Goal: Communication & Community: Answer question/provide support

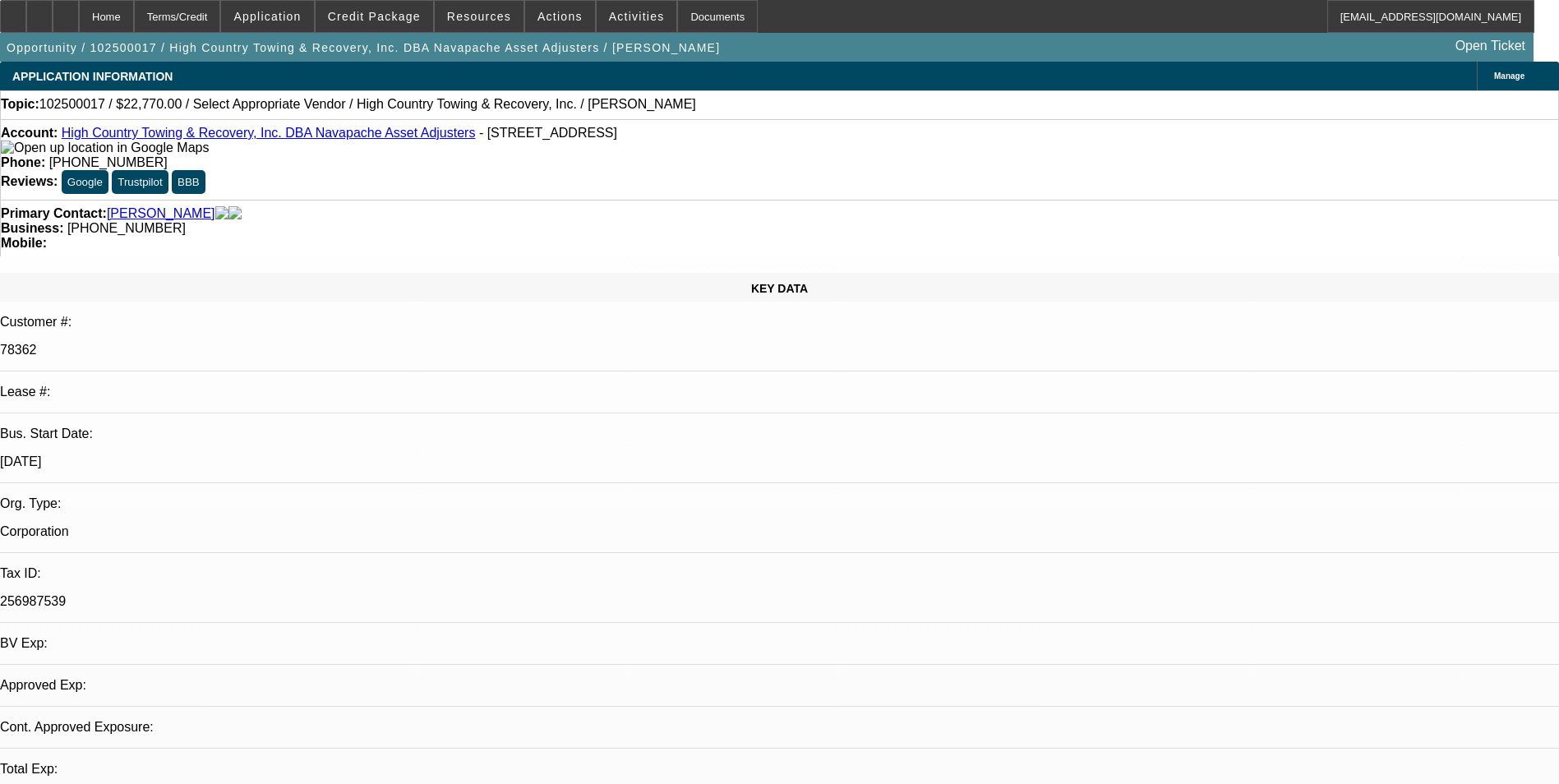
select select "0"
select select "2"
select select "0.1"
select select "1"
select select "2"
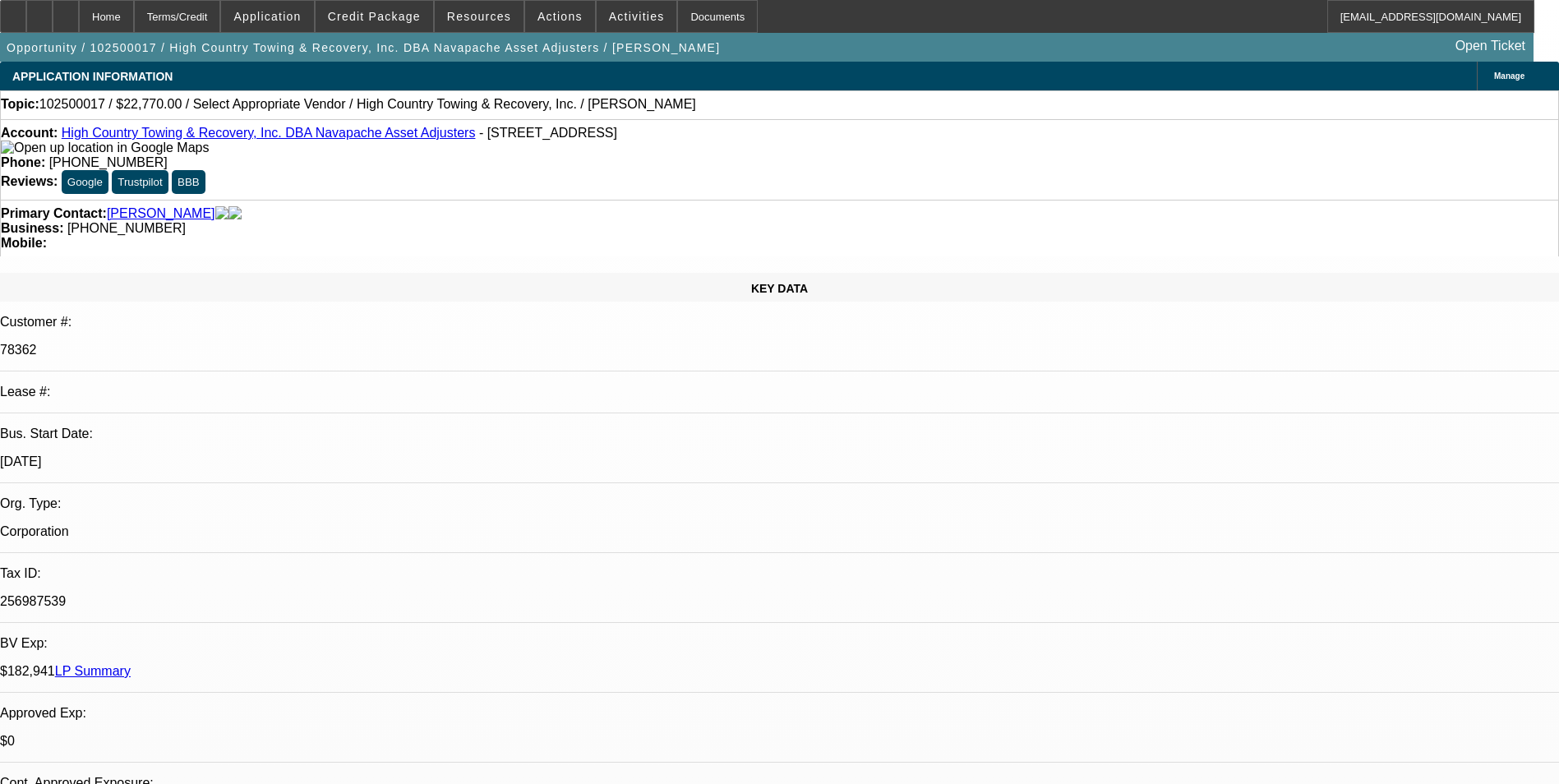
select select "4"
radio input "true"
paste textarea "Customer has 16 Deals out of which 5 are active with 4 service deals, and 6 dea…"
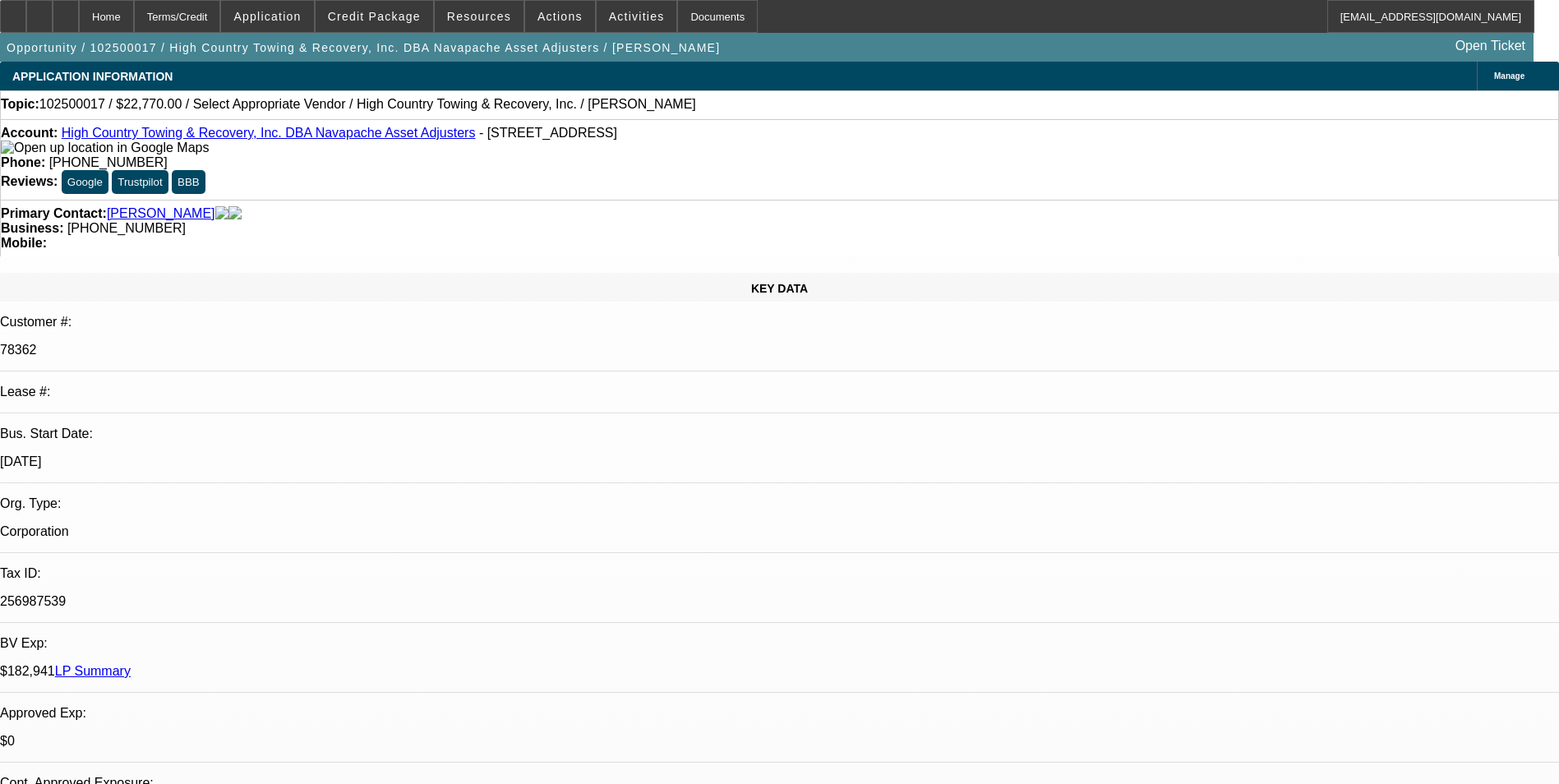
drag, startPoint x: 1195, startPoint y: 284, endPoint x: 1160, endPoint y: 297, distance: 37.3
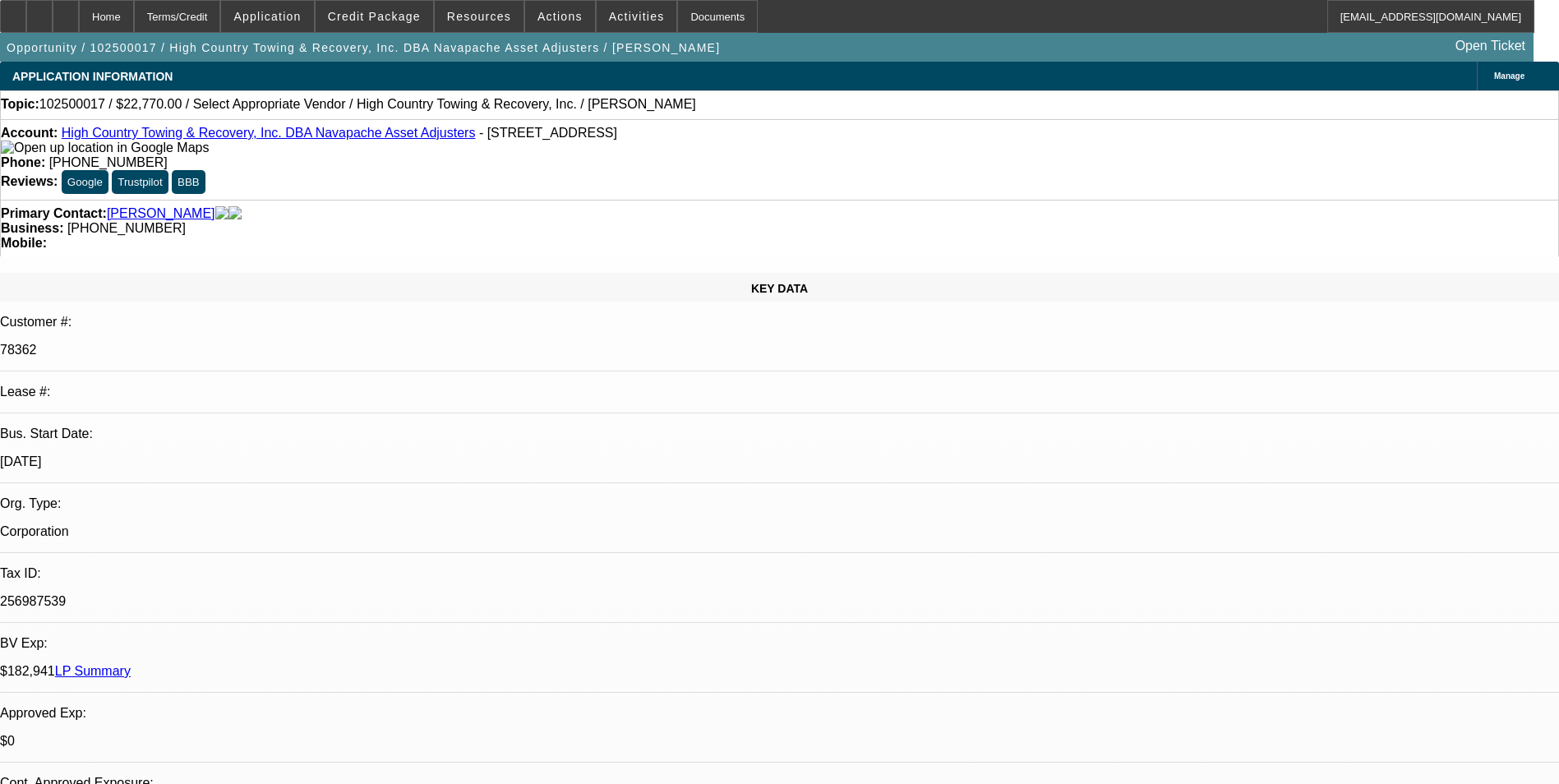
drag, startPoint x: 1192, startPoint y: 285, endPoint x: 1259, endPoint y: 286, distance: 67.0
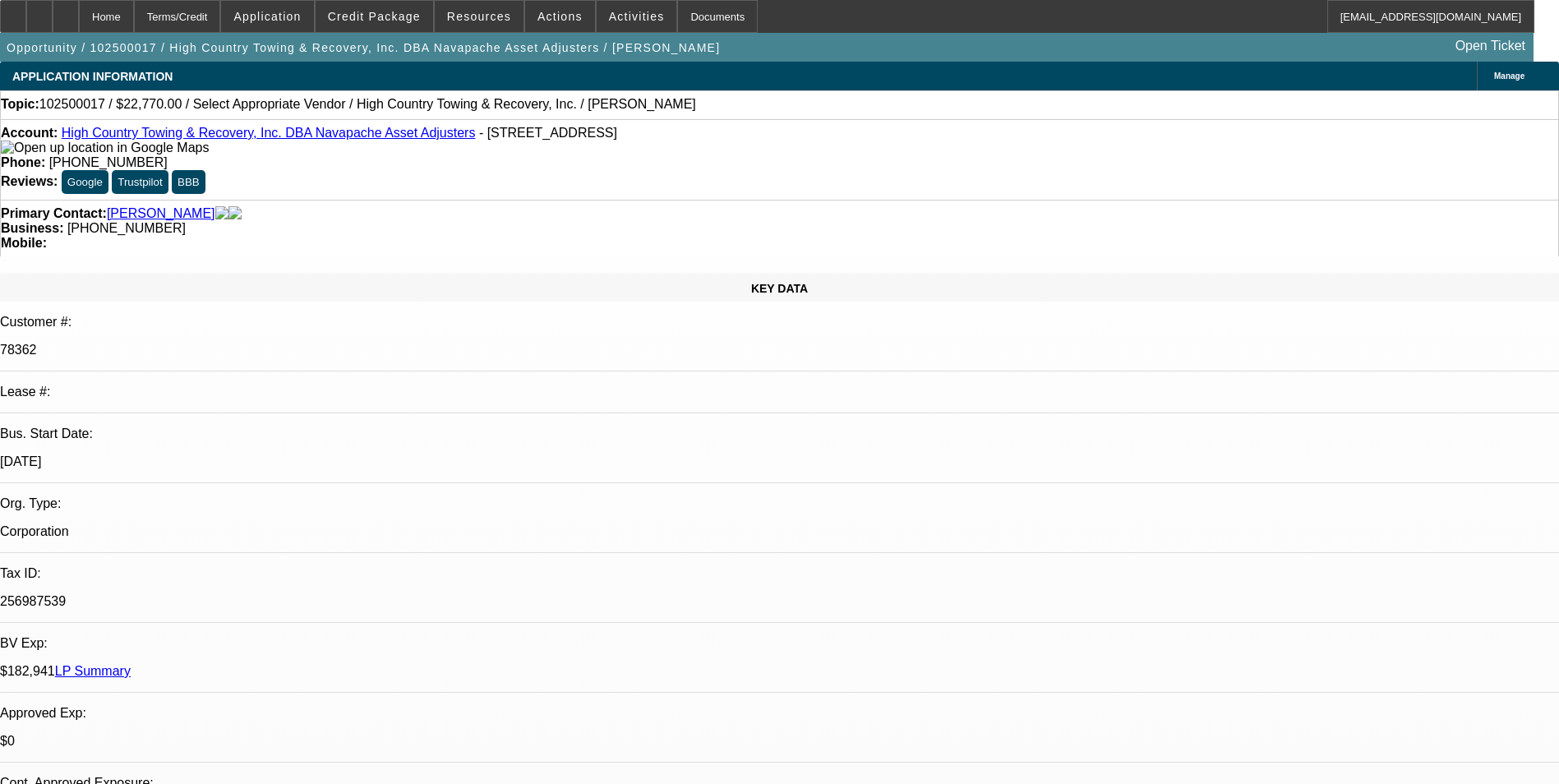
drag, startPoint x: 1252, startPoint y: 284, endPoint x: 1430, endPoint y: 290, distance: 178.1
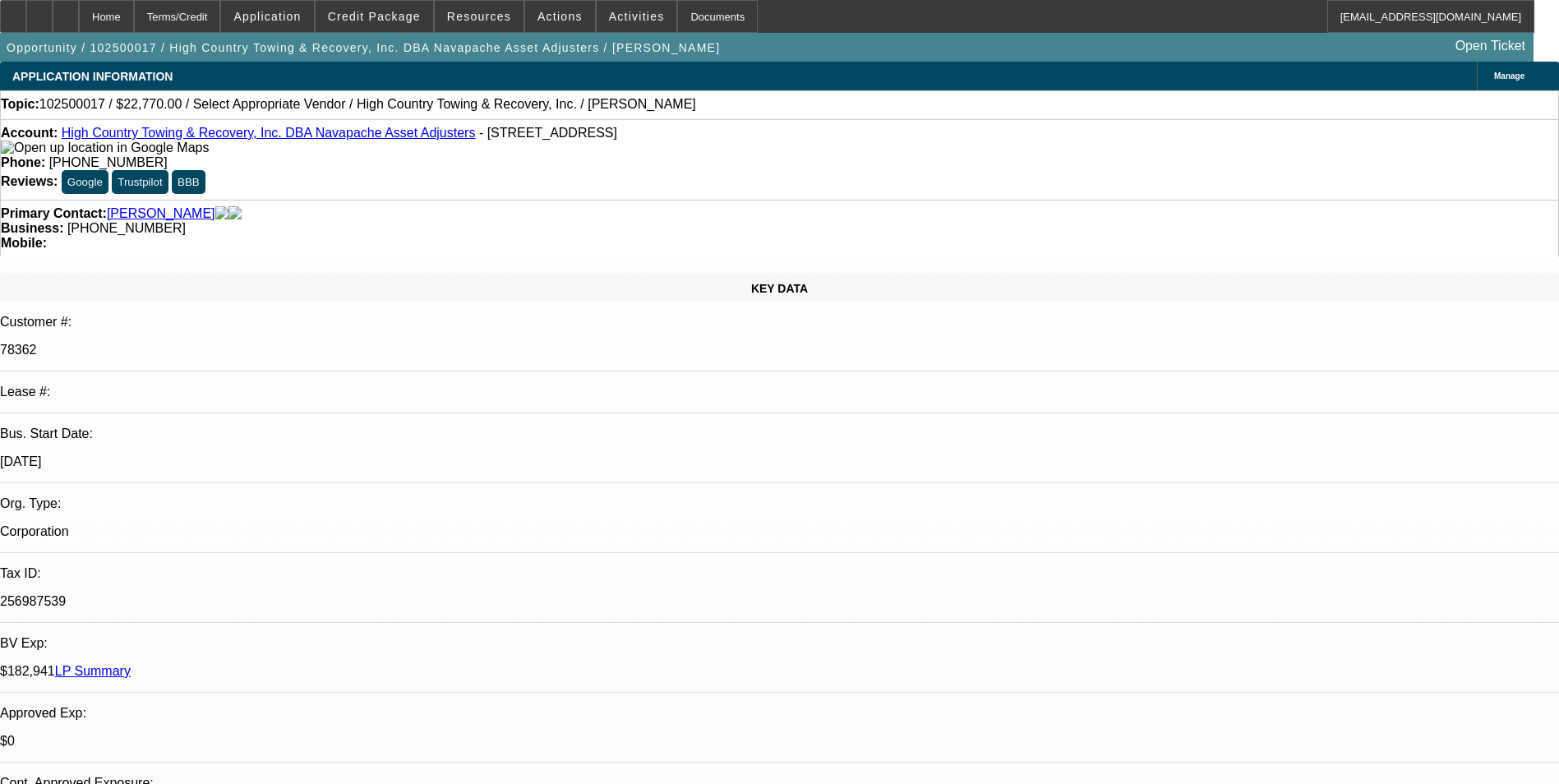
drag, startPoint x: 1206, startPoint y: 309, endPoint x: 1295, endPoint y: 347, distance: 96.8
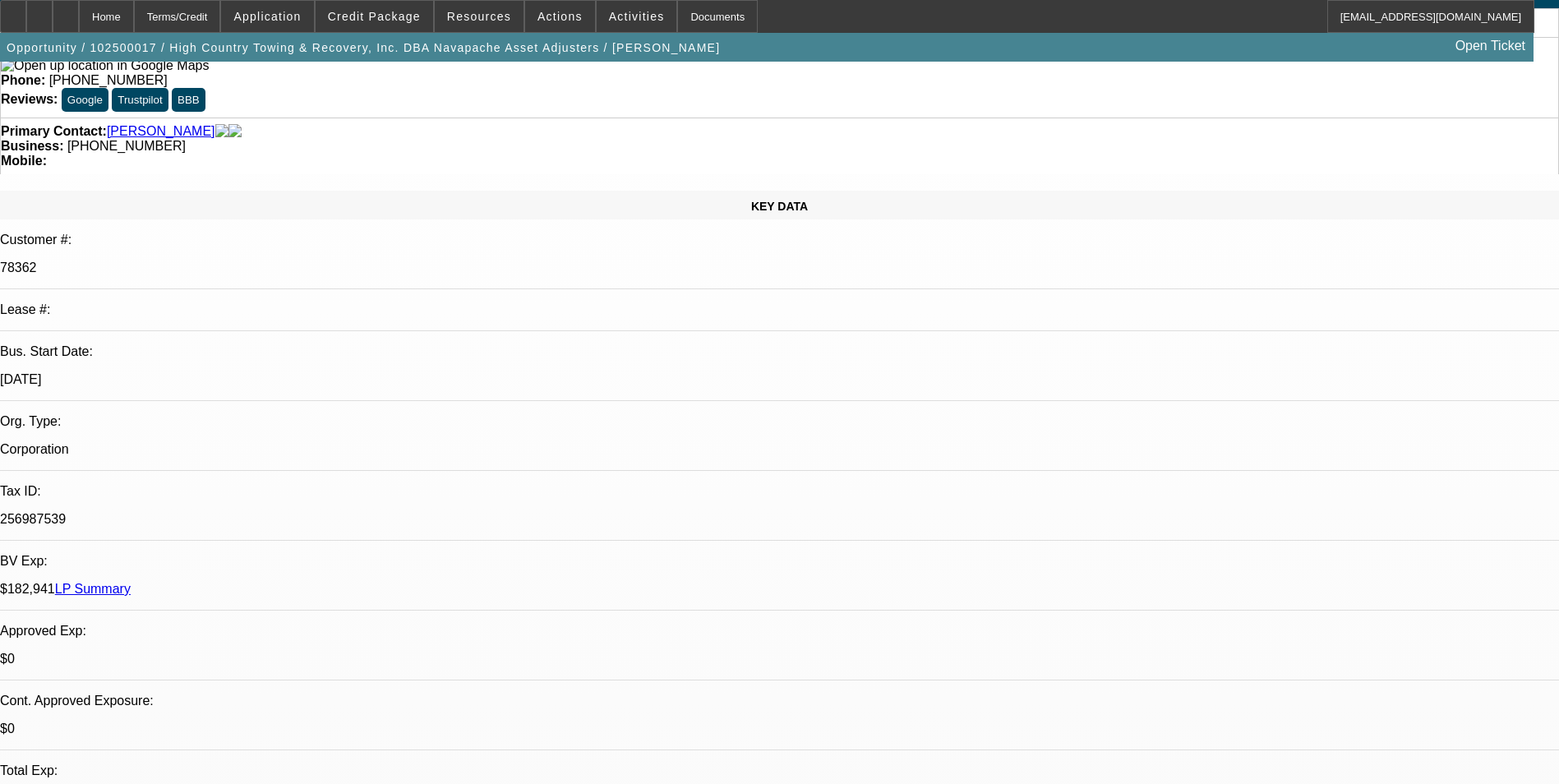
type textarea "Customer has 16 Deals out of which 6 deals were insurance payoff, we did 1 mont…"
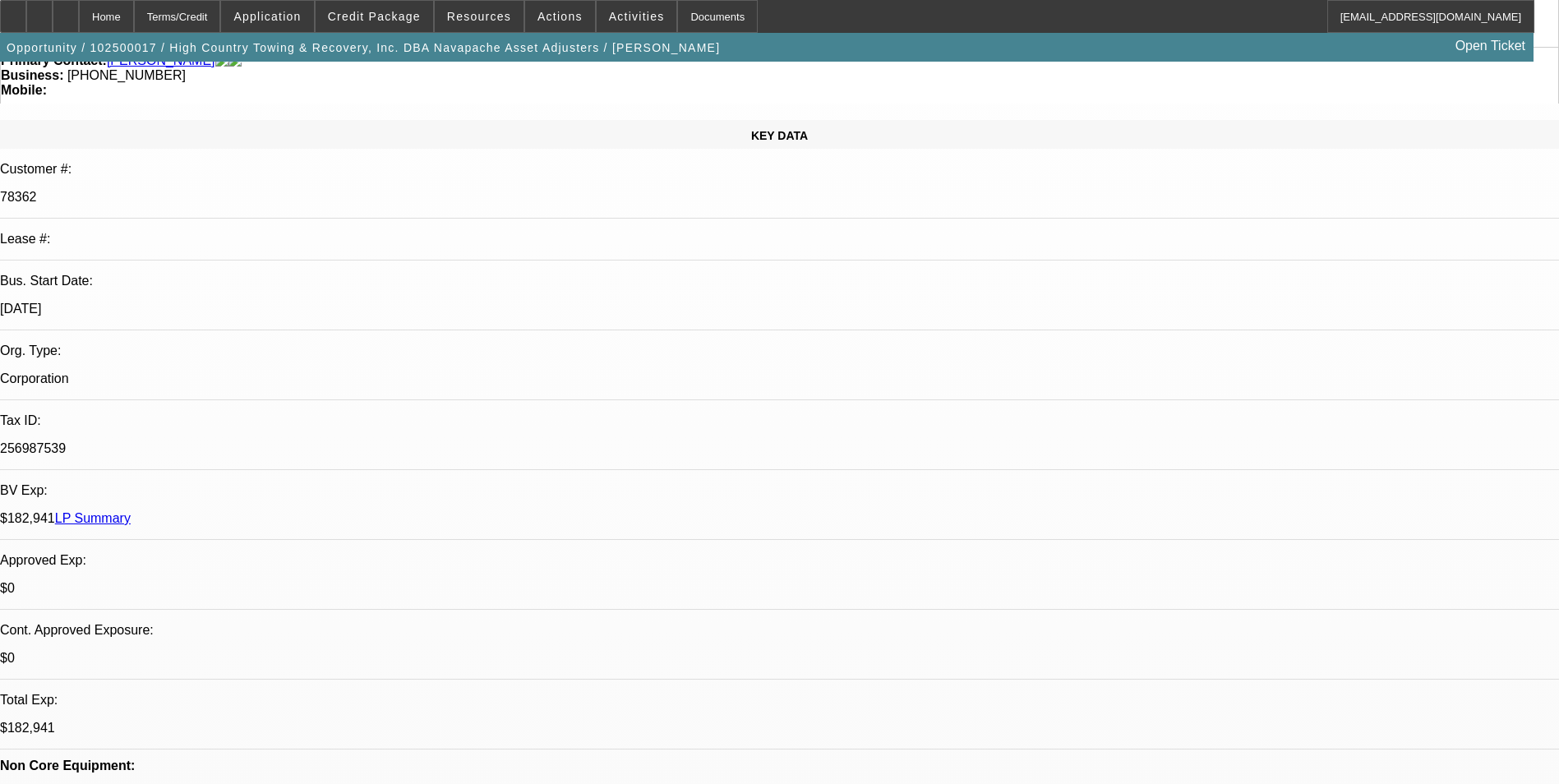
scroll to position [164, 0]
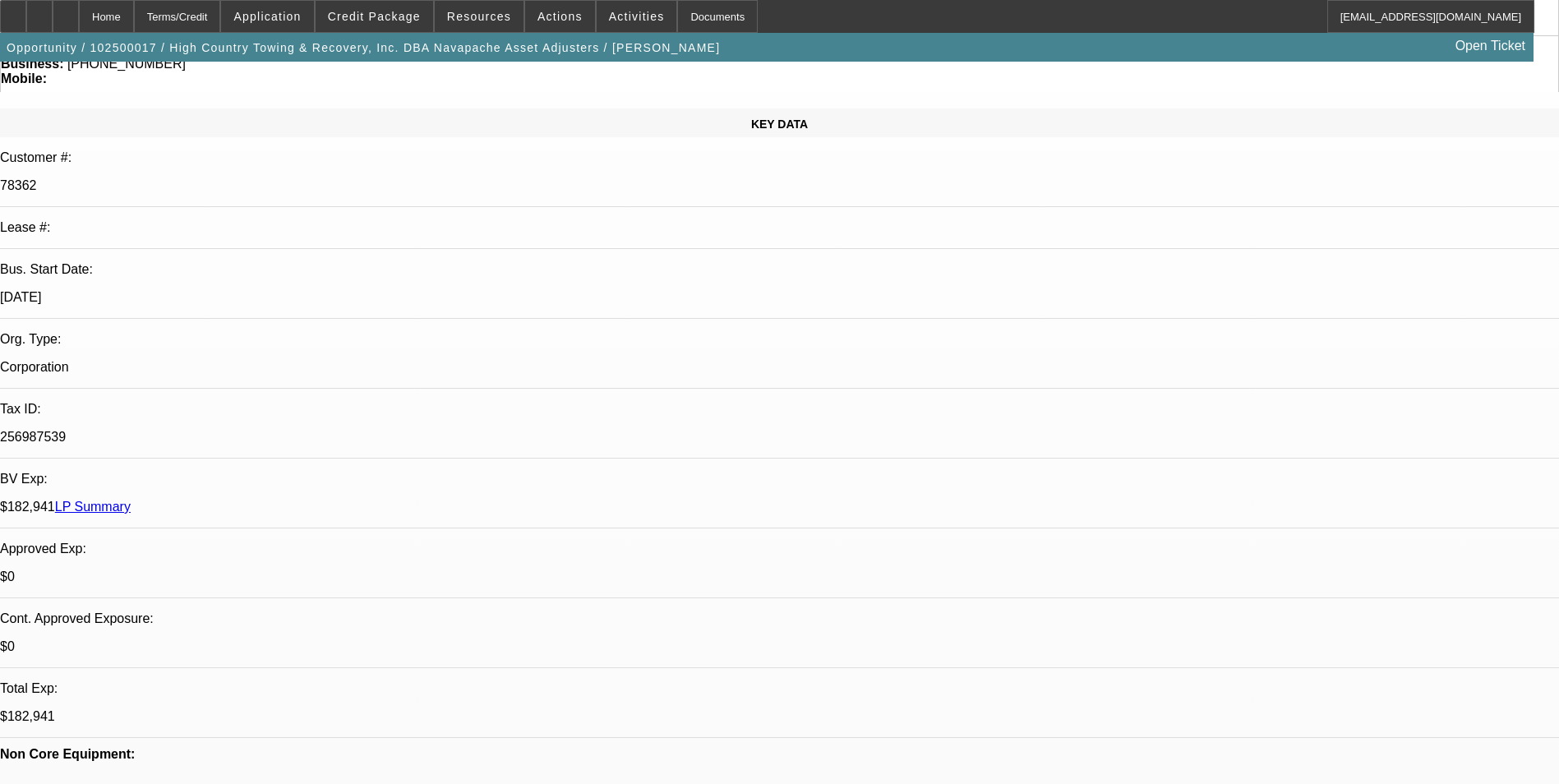
drag, startPoint x: 1164, startPoint y: 304, endPoint x: 1065, endPoint y: 249, distance: 113.3
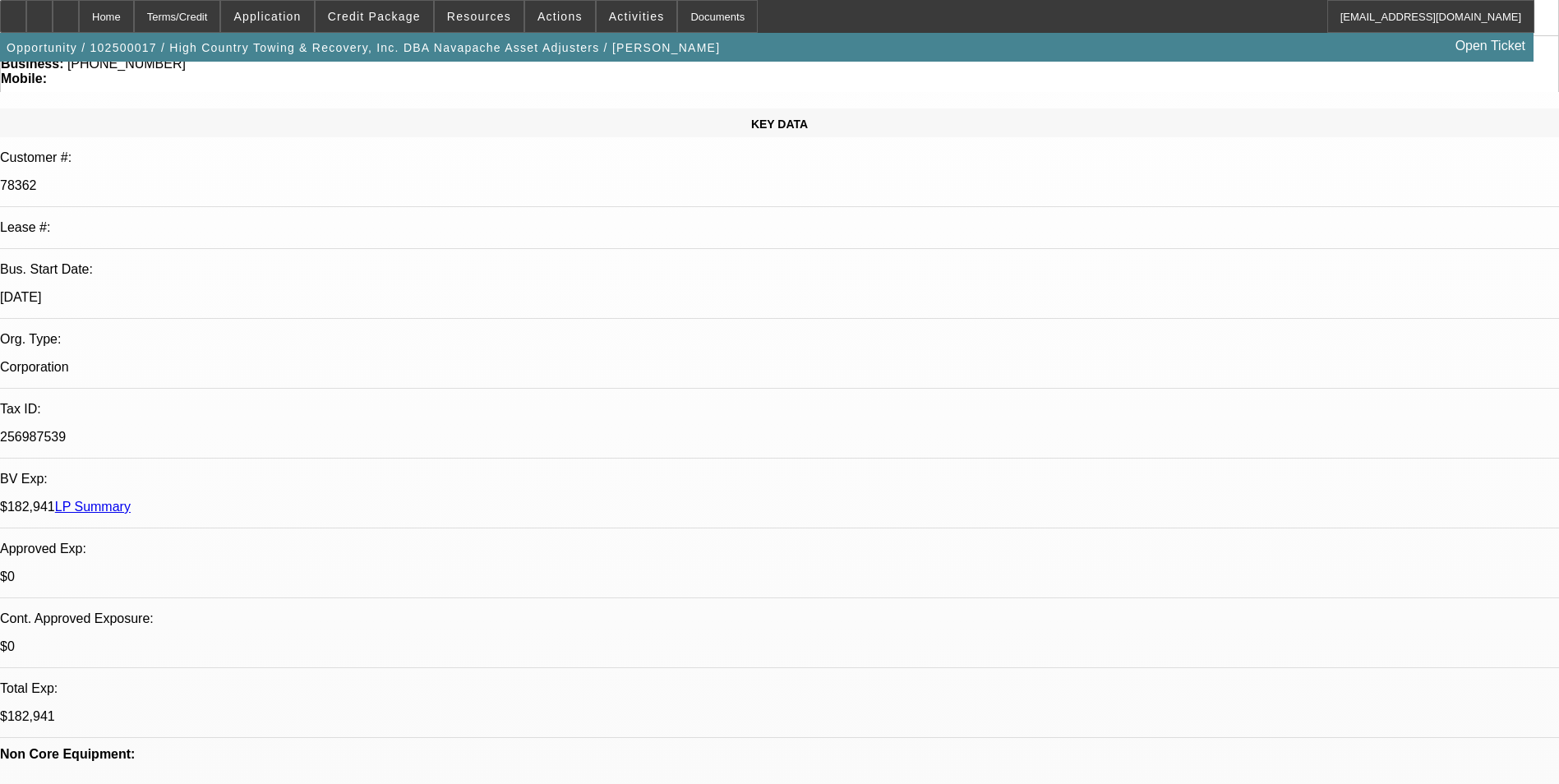
radio input "false"
radio input "true"
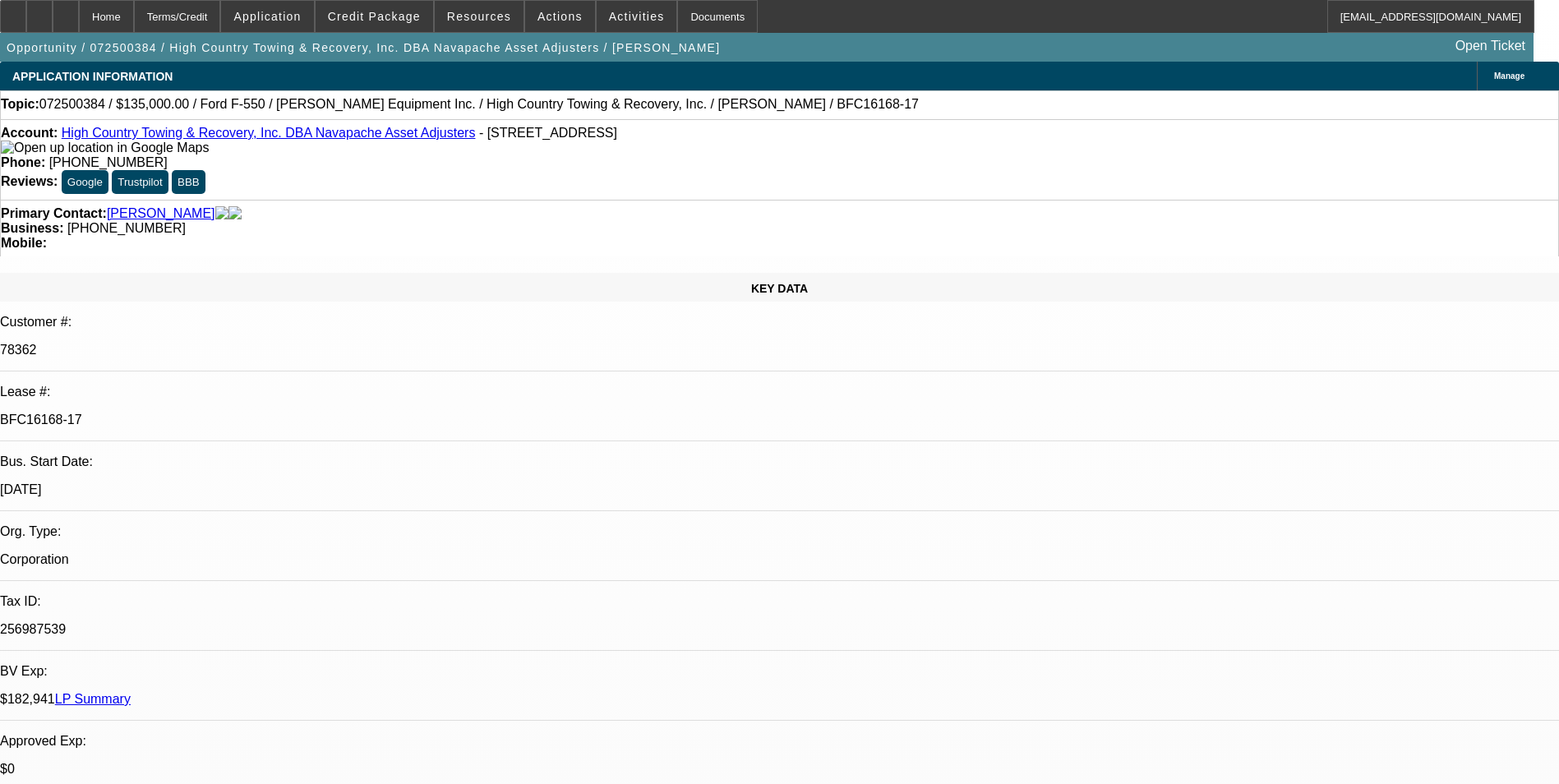
select select "0"
select select "2"
select select "0"
select select "2"
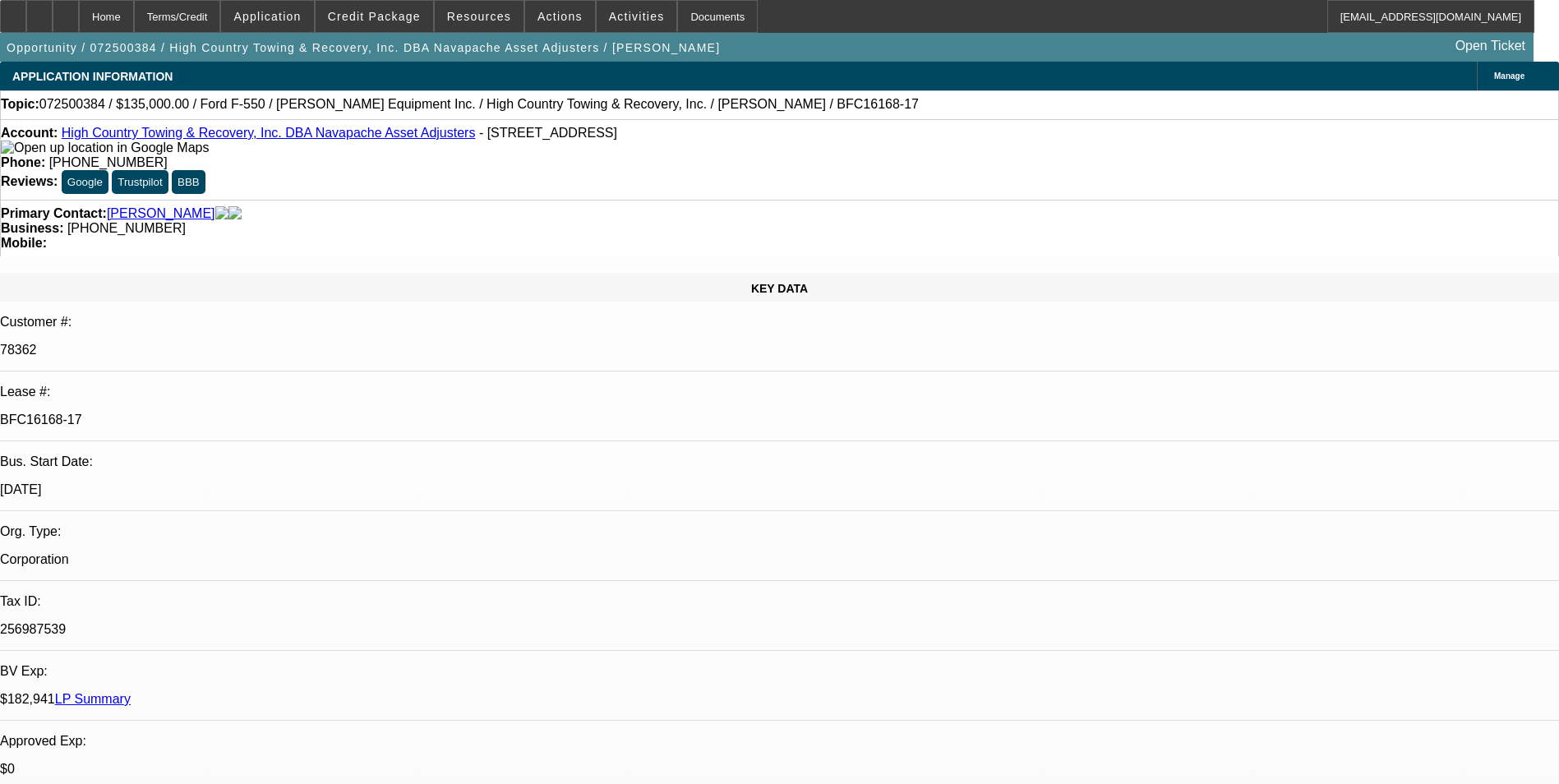
select select "0.1"
select select "0"
select select "2"
select select "0.1"
select select "0"
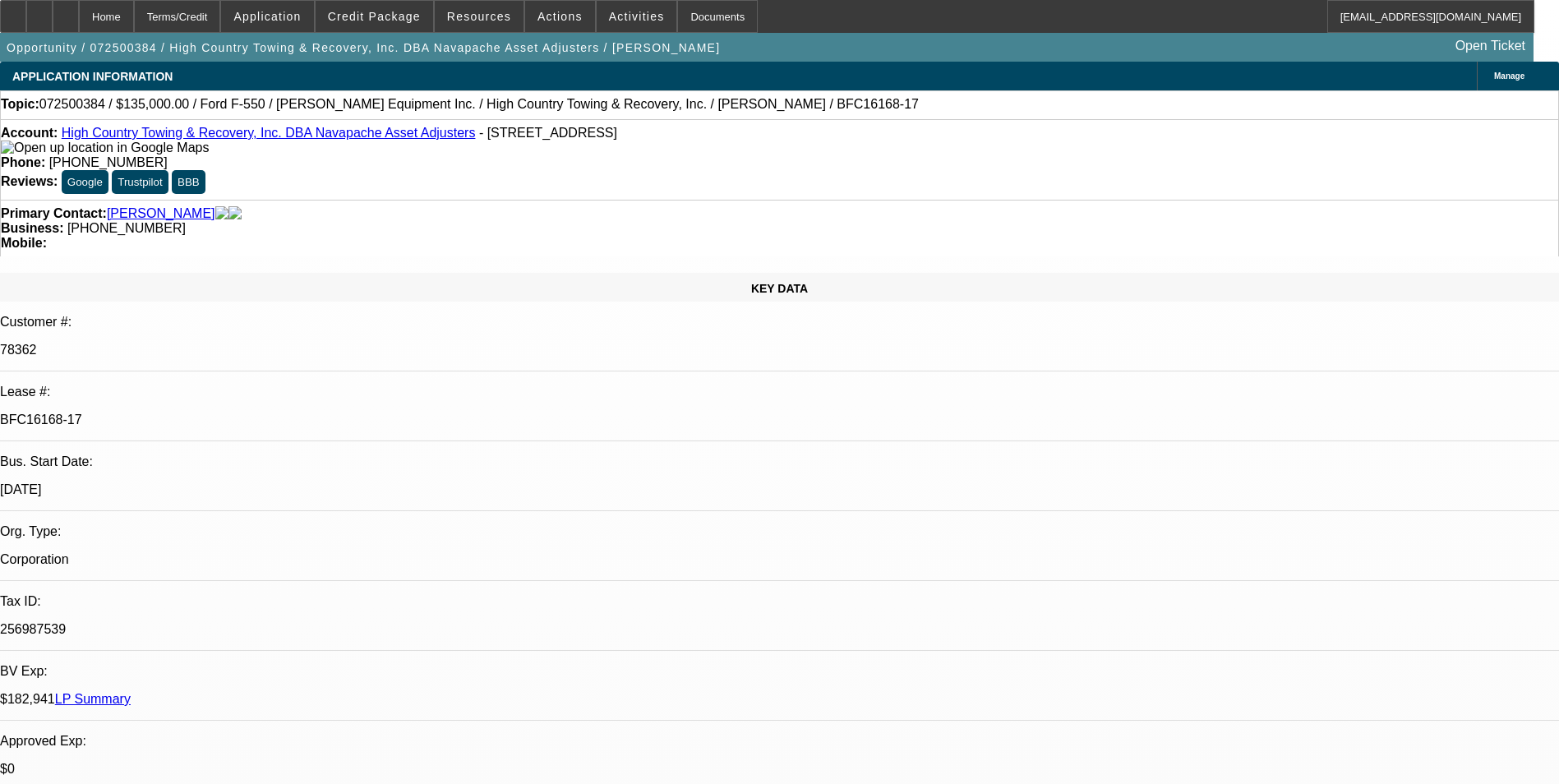
select select "2"
select select "0.1"
select select "1"
select select "2"
select select "4"
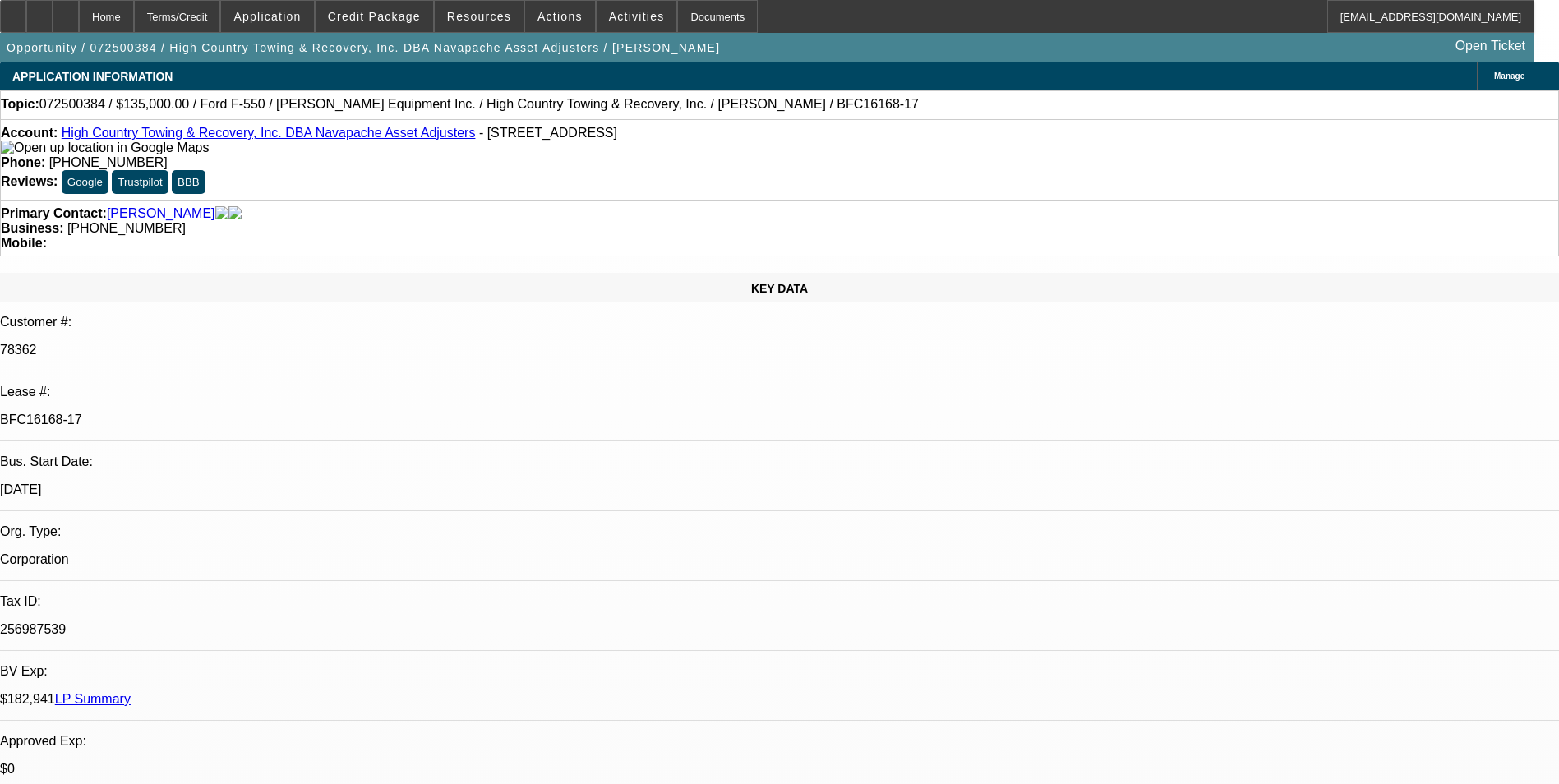
select select "1"
select select "2"
select select "4"
select select "1"
select select "2"
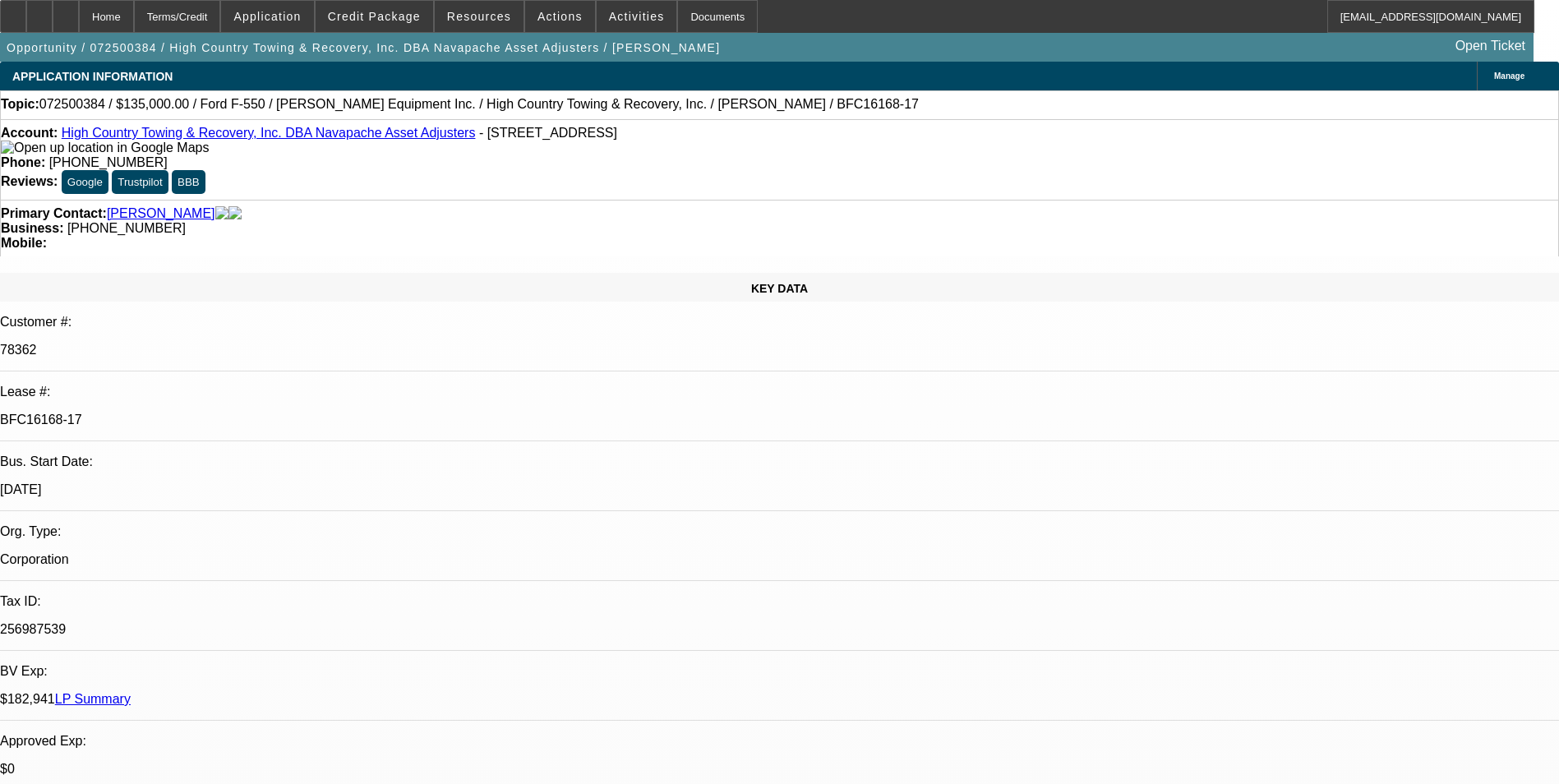
select select "4"
select select "1"
select select "2"
select select "4"
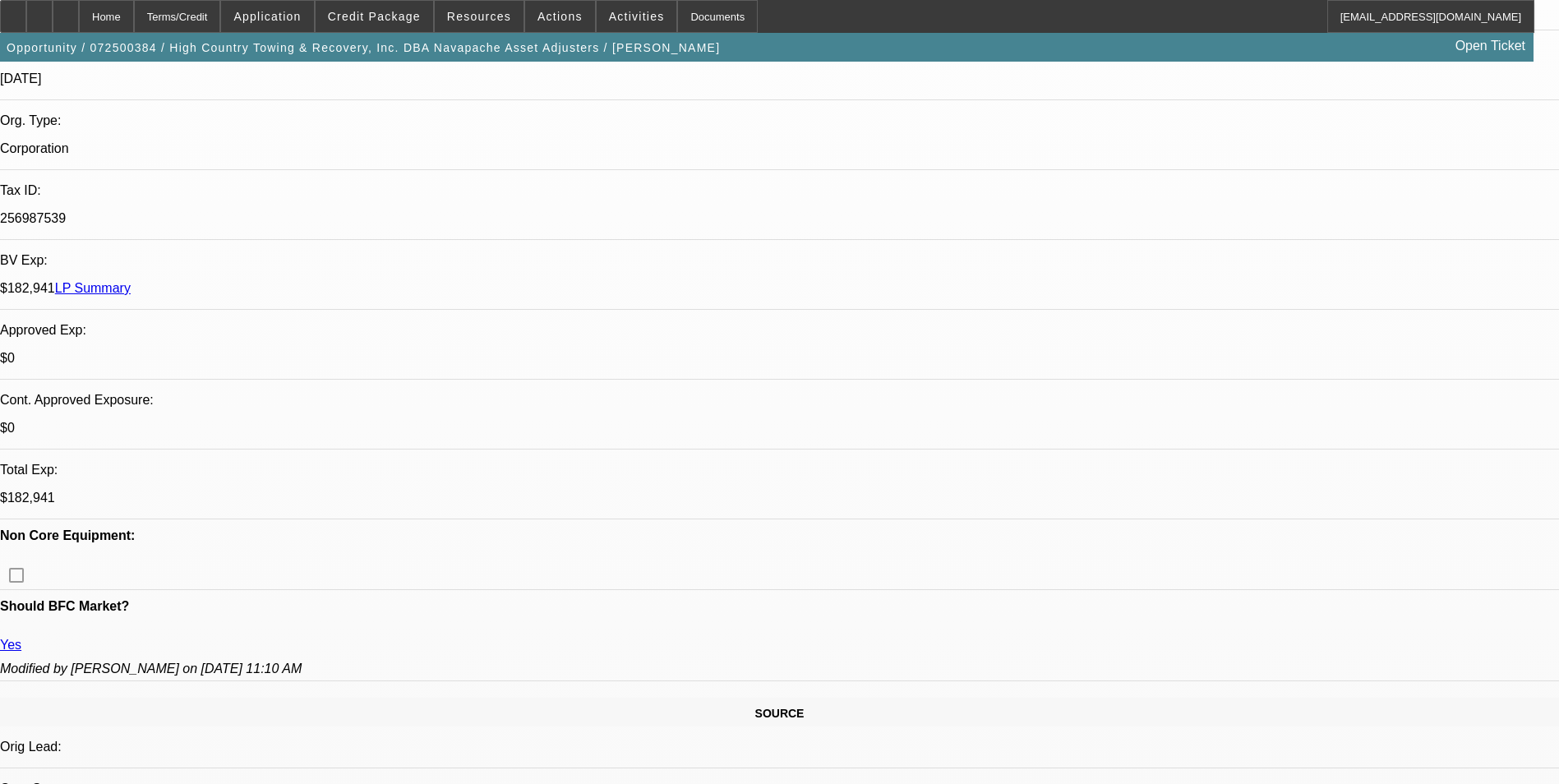
scroll to position [904, 0]
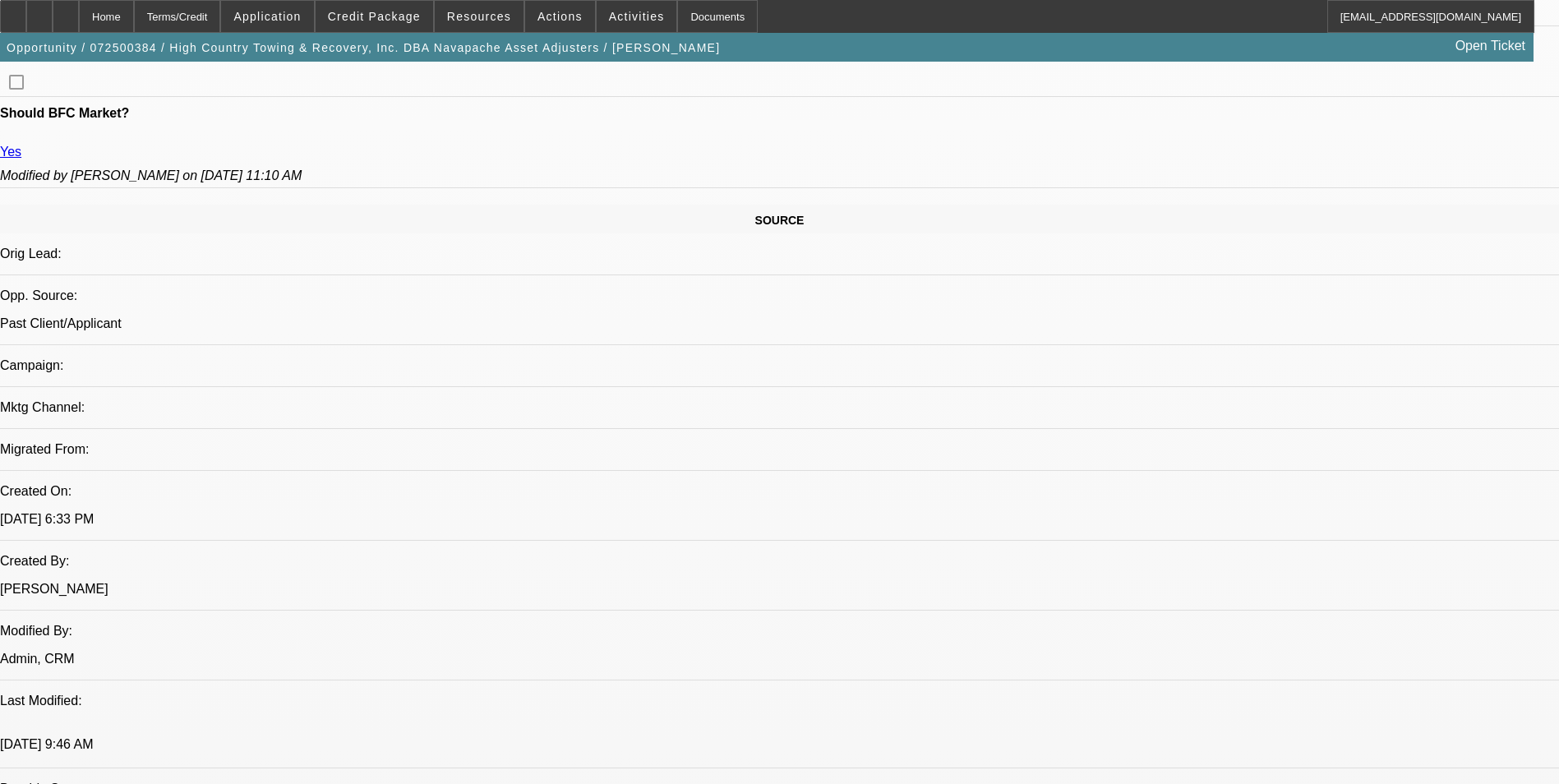
drag, startPoint x: 283, startPoint y: 330, endPoint x: 489, endPoint y: 375, distance: 210.9
drag, startPoint x: 489, startPoint y: 375, endPoint x: 471, endPoint y: 354, distance: 27.7
copy span "Customer has 16 Deals out of which 5 are active with 4 service deals, and 6 dea…"
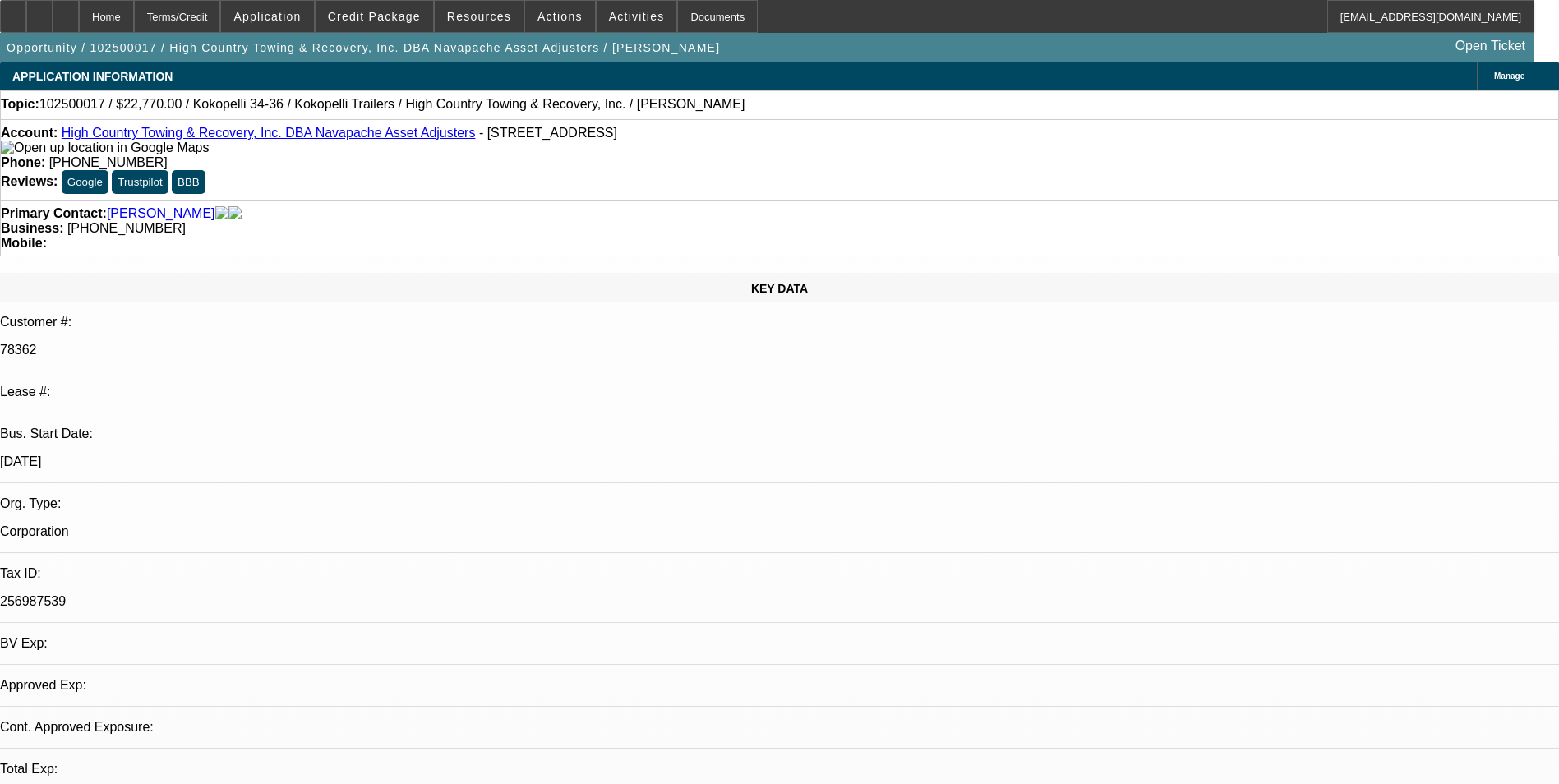
select select "0"
select select "0.1"
select select "1"
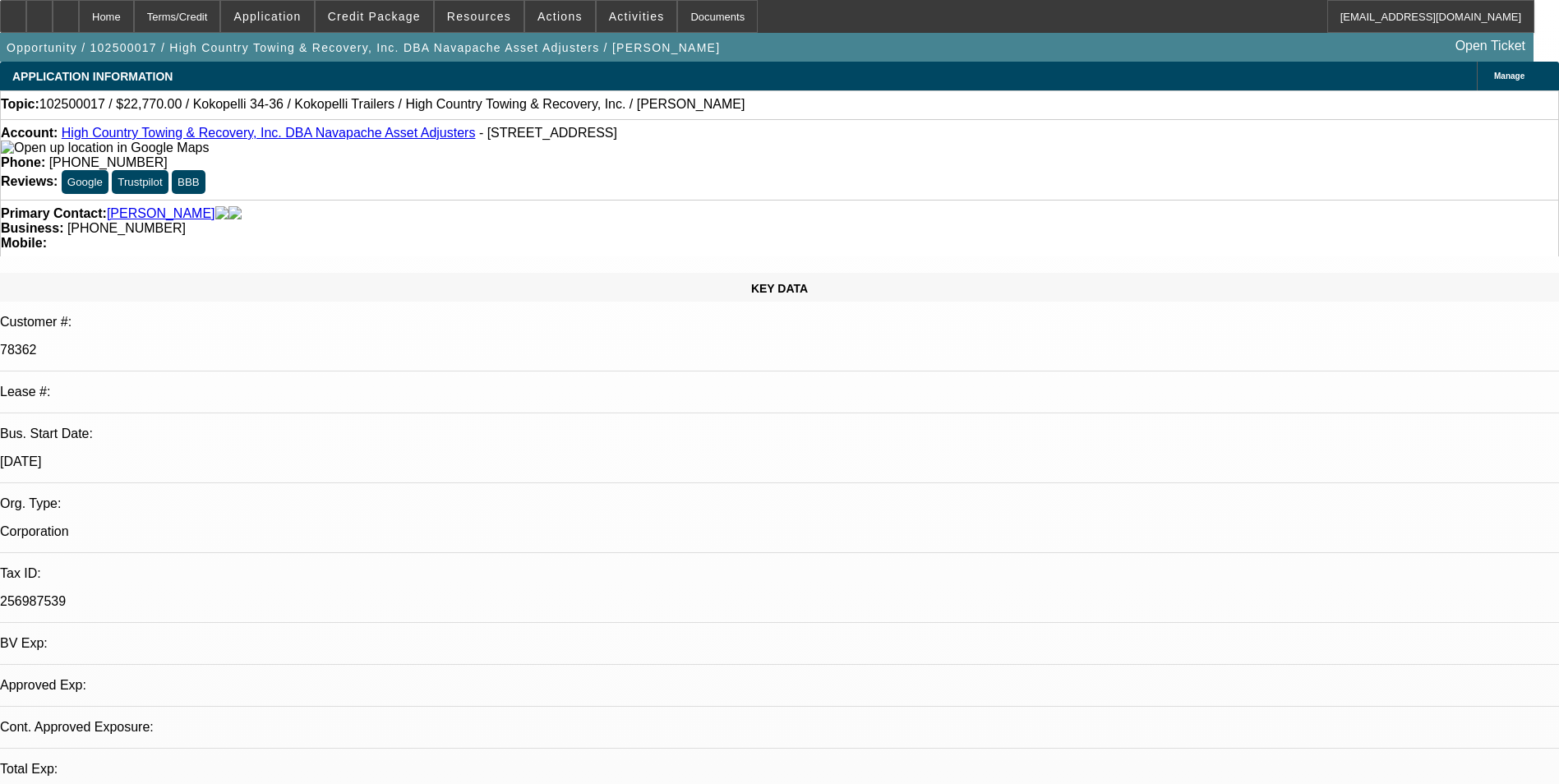
select select "4"
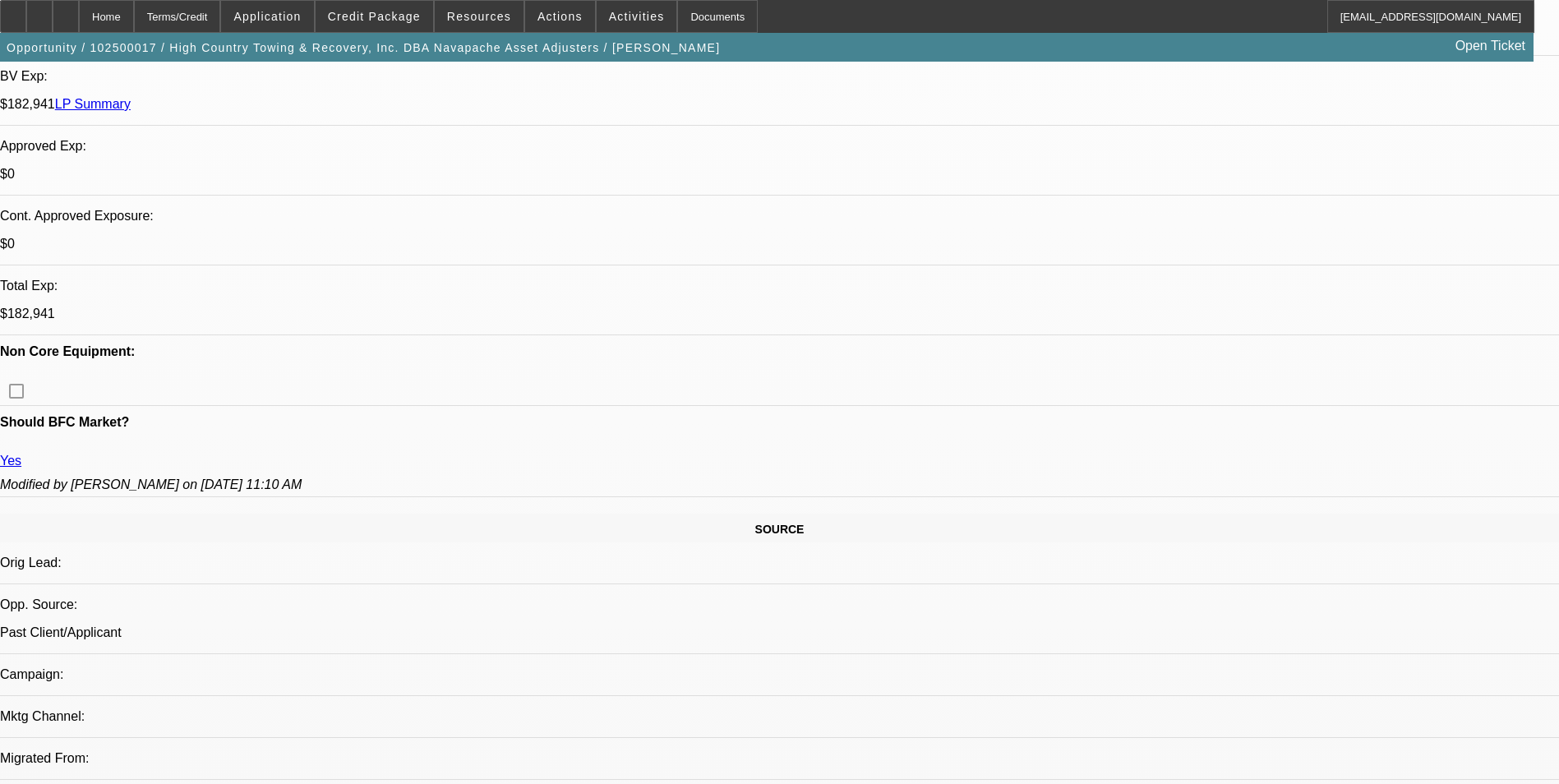
scroll to position [576, 0]
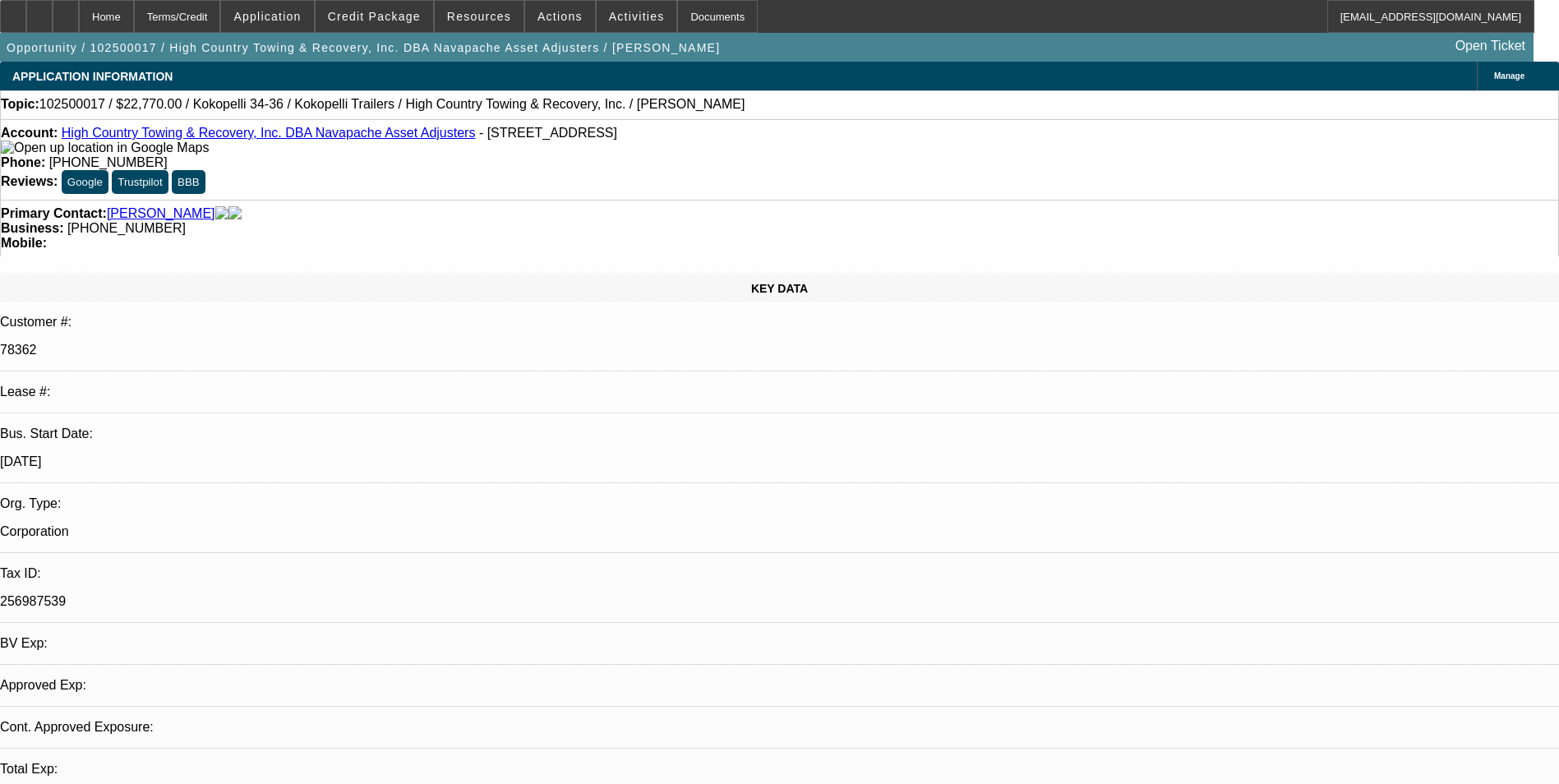
select select "0"
select select "0.1"
select select "1"
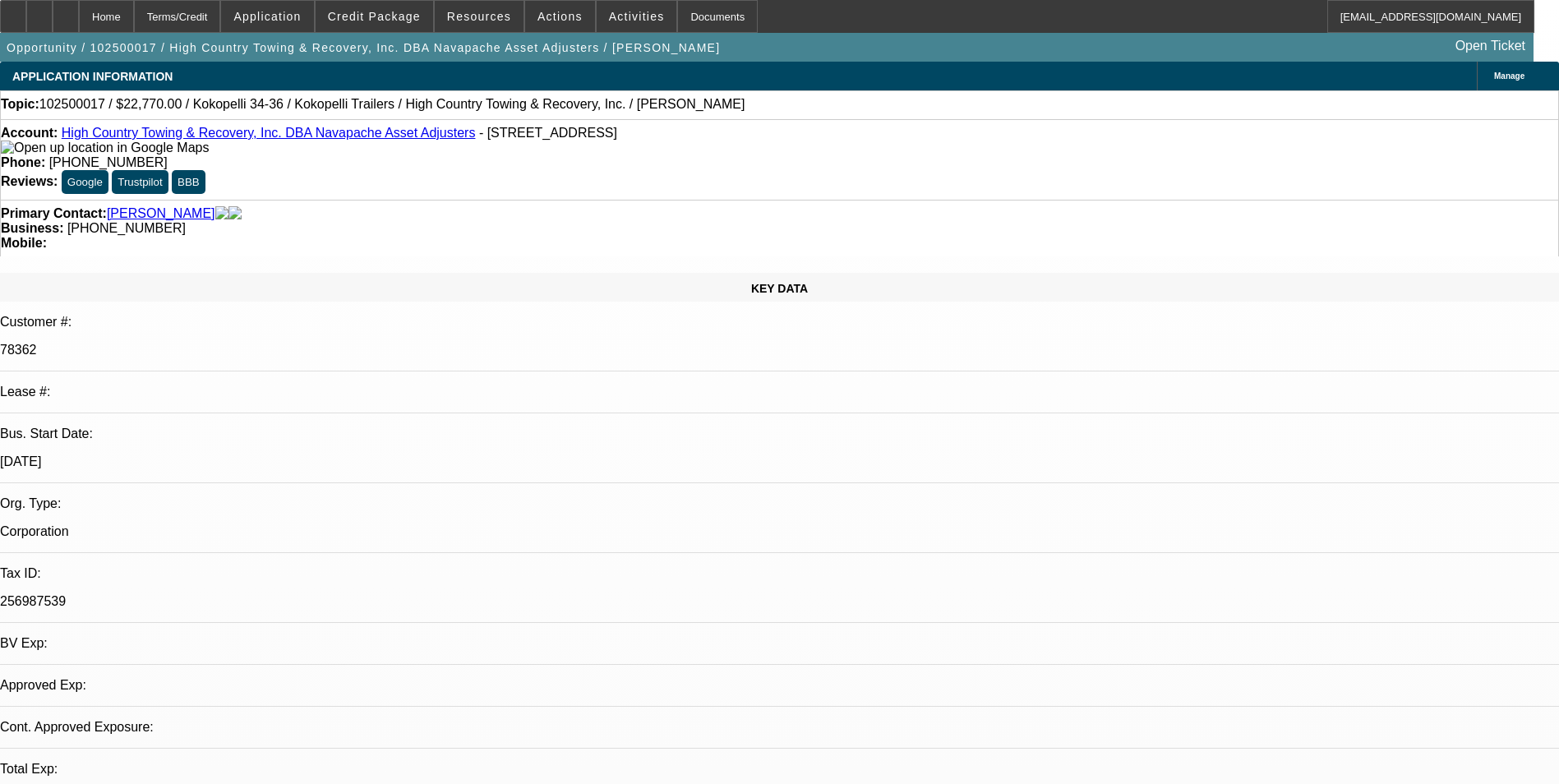
select select "4"
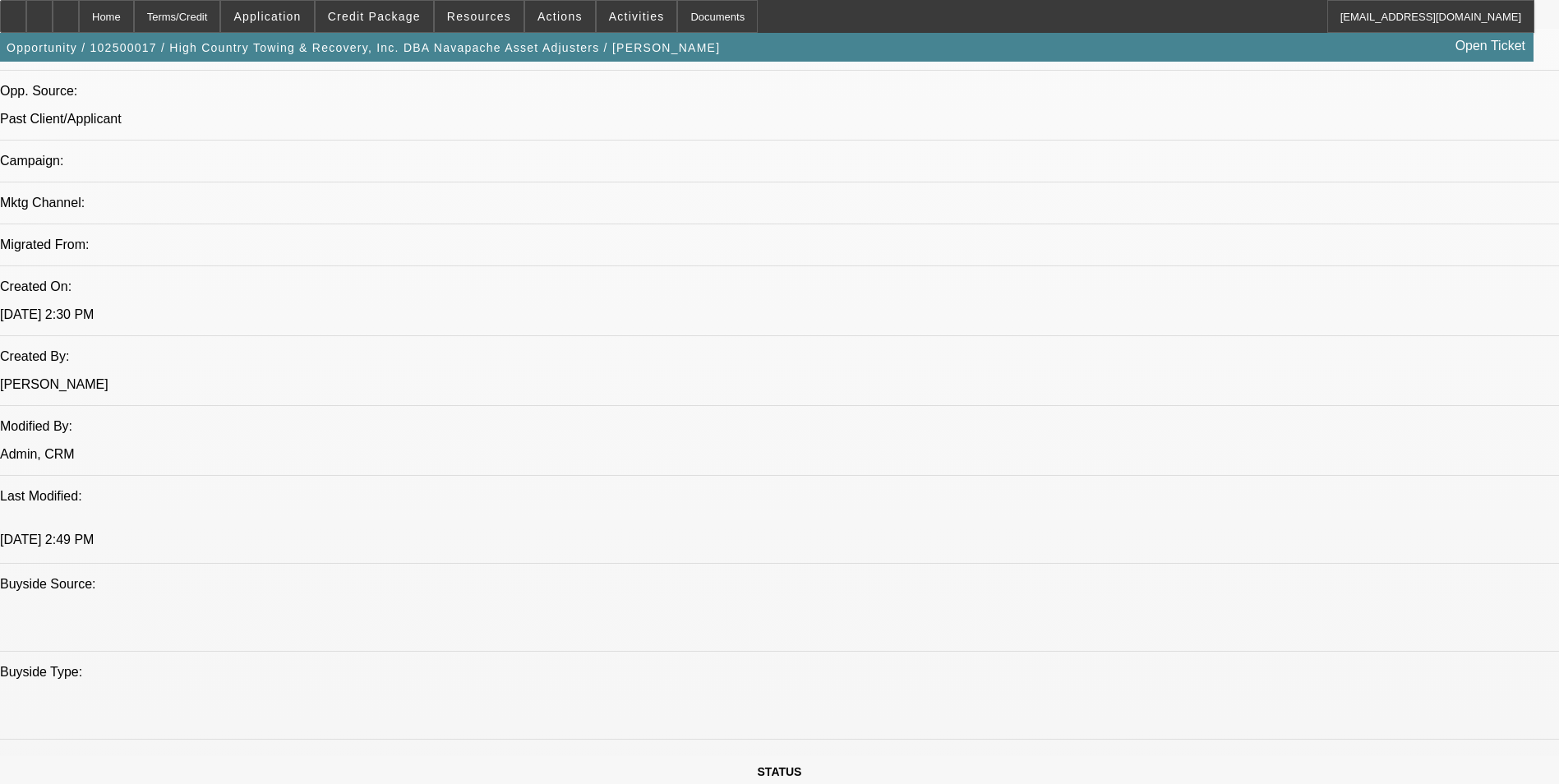
scroll to position [986, 0]
